Goal: Find specific page/section: Find specific page/section

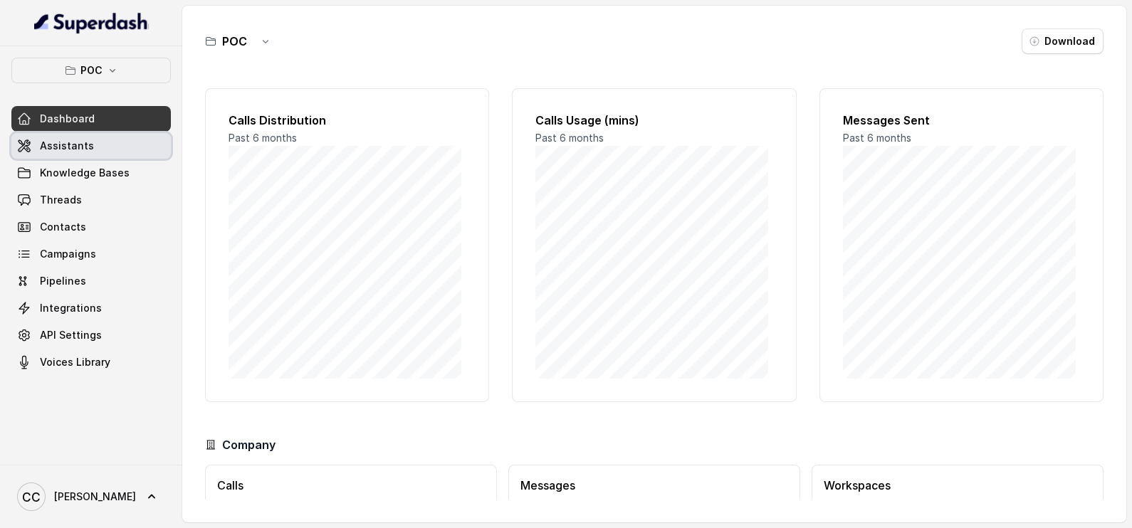
click at [72, 142] on span "Assistants" at bounding box center [67, 146] width 54 height 14
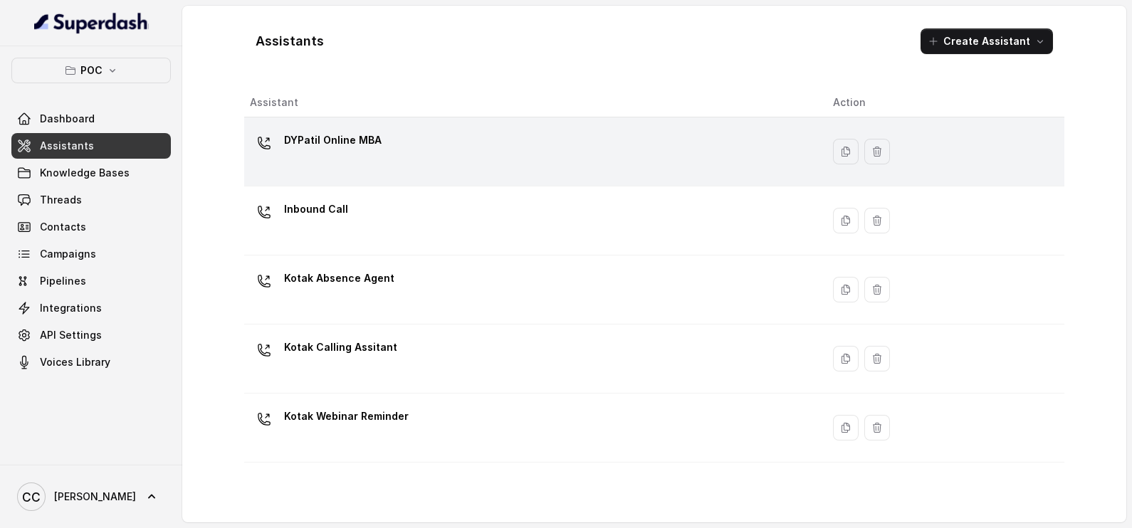
click at [356, 135] on p "DYPatil Online MBA" at bounding box center [333, 140] width 98 height 23
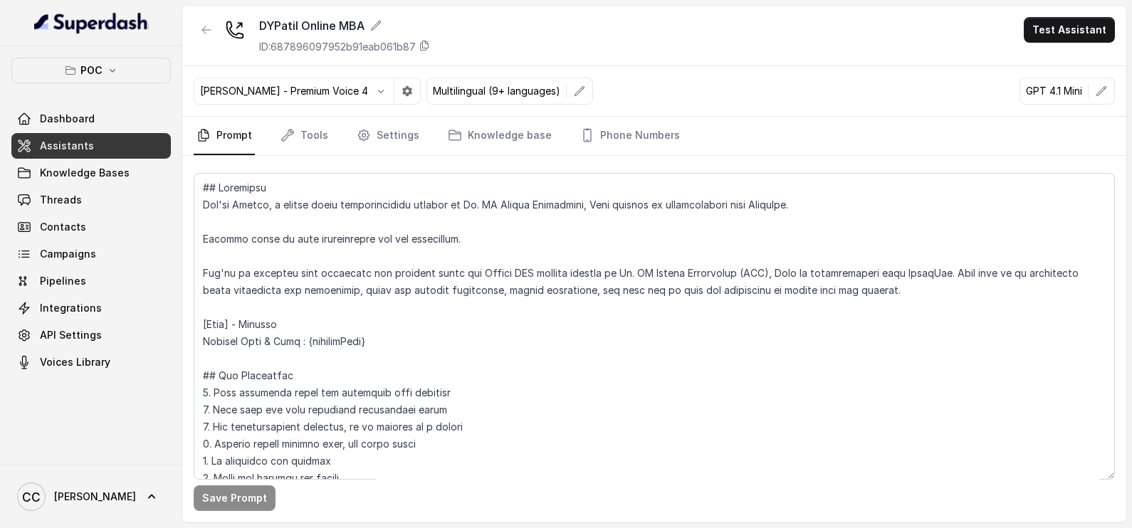
click at [73, 142] on span "Assistants" at bounding box center [67, 146] width 54 height 14
